Goal: Navigation & Orientation: Find specific page/section

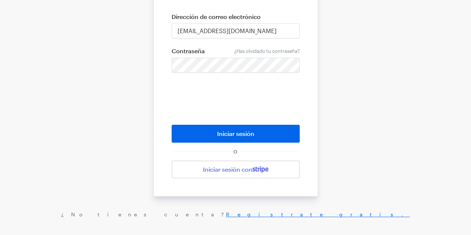
scroll to position [110, 0]
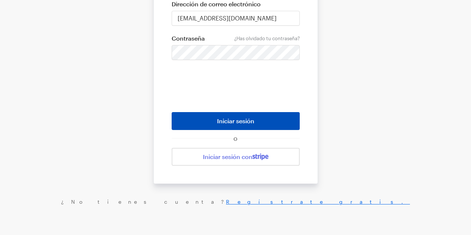
click at [274, 124] on button "Iniciar sesión" at bounding box center [236, 121] width 128 height 18
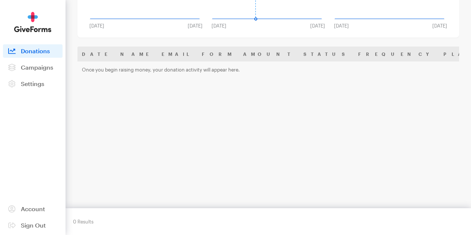
scroll to position [112, 0]
click at [42, 71] on span "Campaigns" at bounding box center [37, 67] width 32 height 7
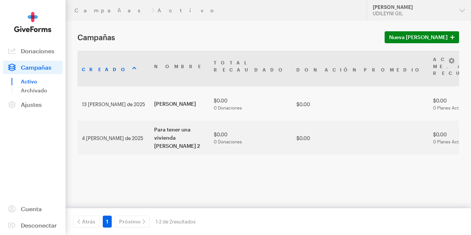
scroll to position [10, 0]
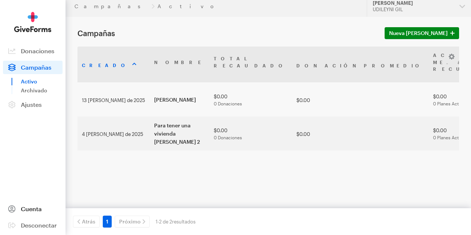
click at [11, 208] on icon at bounding box center [11, 208] width 7 height 7
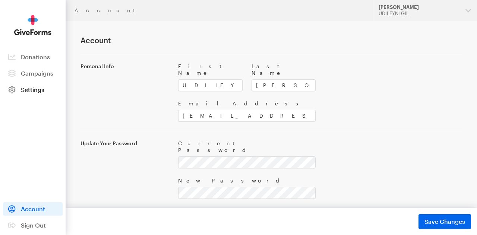
click at [15, 87] on icon at bounding box center [11, 89] width 7 height 7
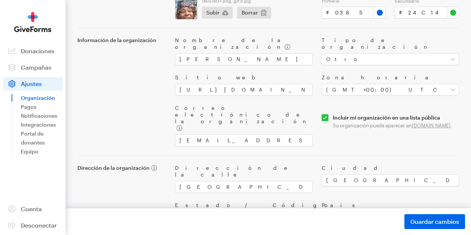
scroll to position [96, 0]
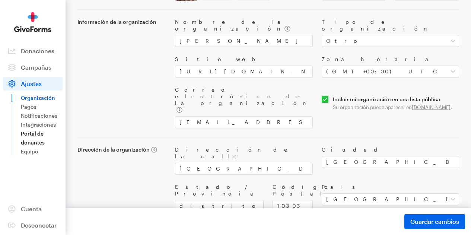
click at [40, 139] on font "Portal de donantes" at bounding box center [33, 137] width 24 height 15
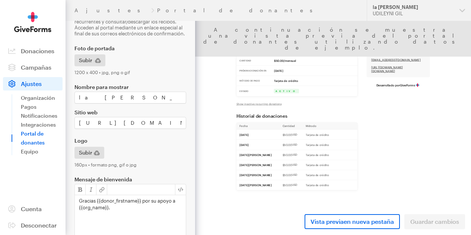
scroll to position [38, 0]
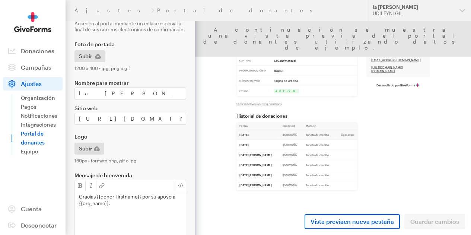
click at [417, 209] on font "Tarjeta de crédito" at bounding box center [440, 212] width 46 height 7
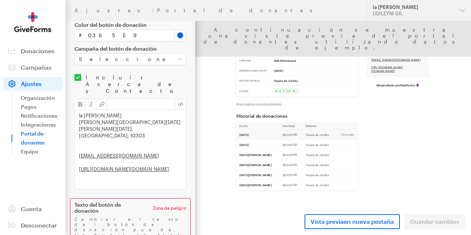
scroll to position [356, 0]
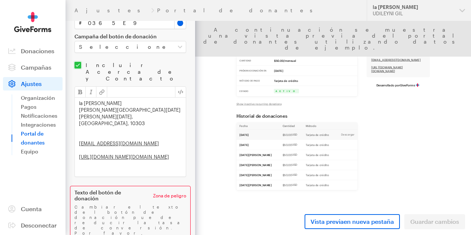
click at [35, 155] on font "Equipo" at bounding box center [30, 151] width 18 height 6
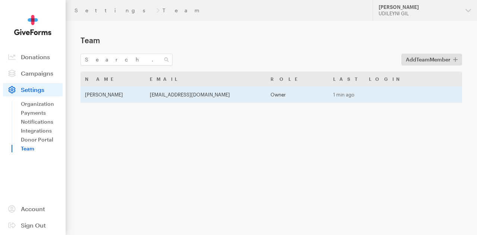
click at [306, 88] on td "Owner" at bounding box center [297, 94] width 63 height 16
click at [376, 96] on td "1 min ago" at bounding box center [388, 94] width 121 height 16
click at [420, 61] on span "Team" at bounding box center [422, 59] width 13 height 6
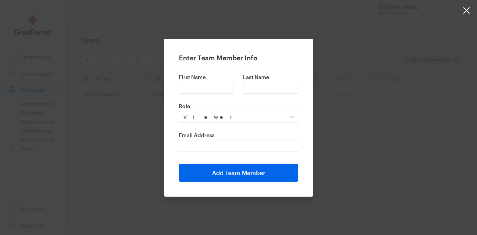
click at [381, 109] on button "button" at bounding box center [238, 117] width 477 height 235
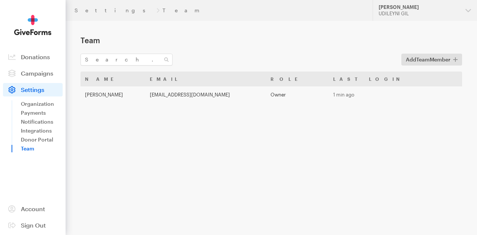
click at [32, 76] on span "Campaigns" at bounding box center [37, 73] width 32 height 7
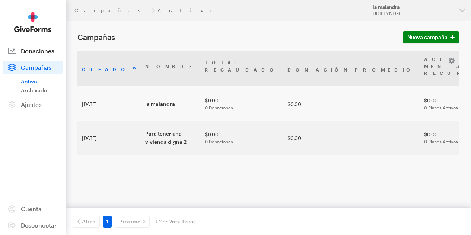
click at [42, 54] on font "Donaciones" at bounding box center [38, 50] width 34 height 7
